Goal: Information Seeking & Learning: Learn about a topic

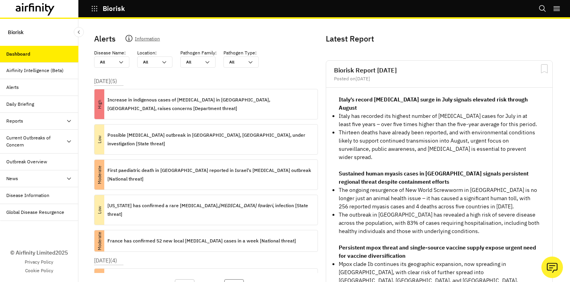
click at [12, 148] on div "Current Outbreaks of Concern" at bounding box center [39, 142] width 78 height 24
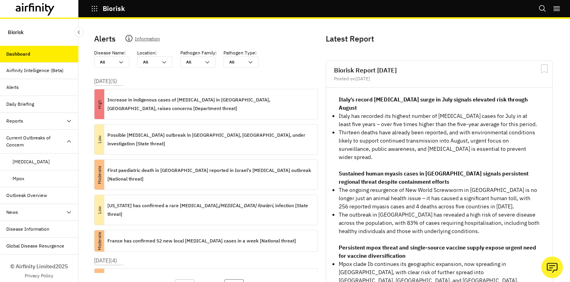
click at [20, 175] on div "Mpox" at bounding box center [19, 178] width 12 height 7
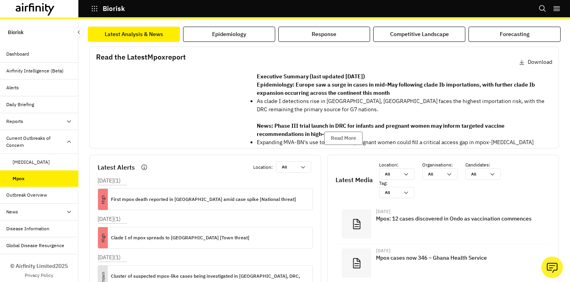
scroll to position [142, 0]
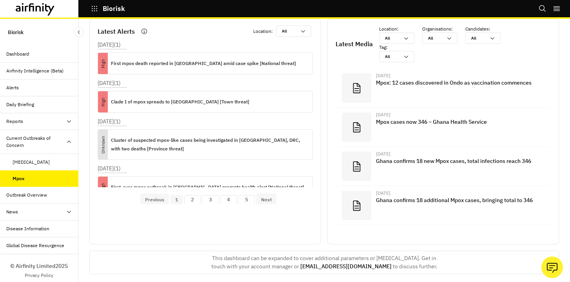
click at [93, 9] on icon "button" at bounding box center [94, 8] width 7 height 7
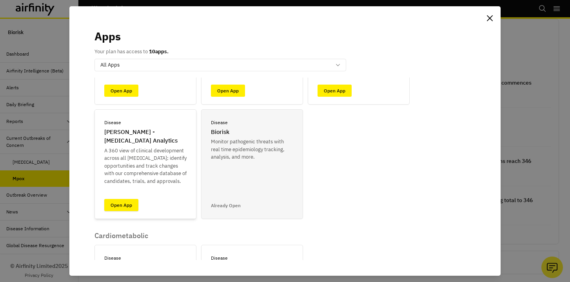
scroll to position [102, 0]
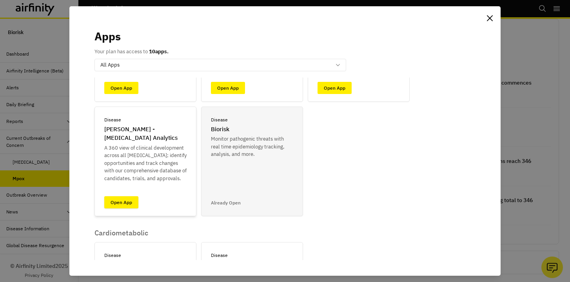
click at [123, 201] on link "Open App" at bounding box center [121, 202] width 34 height 12
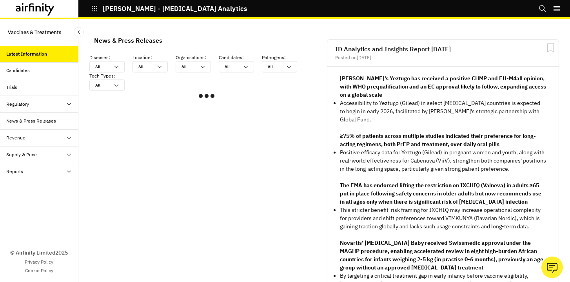
scroll to position [485, 235]
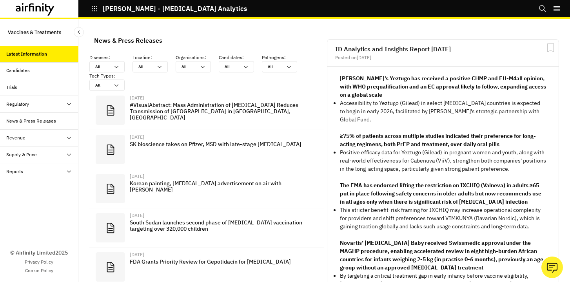
click at [38, 67] on div "Candidates" at bounding box center [42, 70] width 72 height 7
